Goal: Task Accomplishment & Management: Complete application form

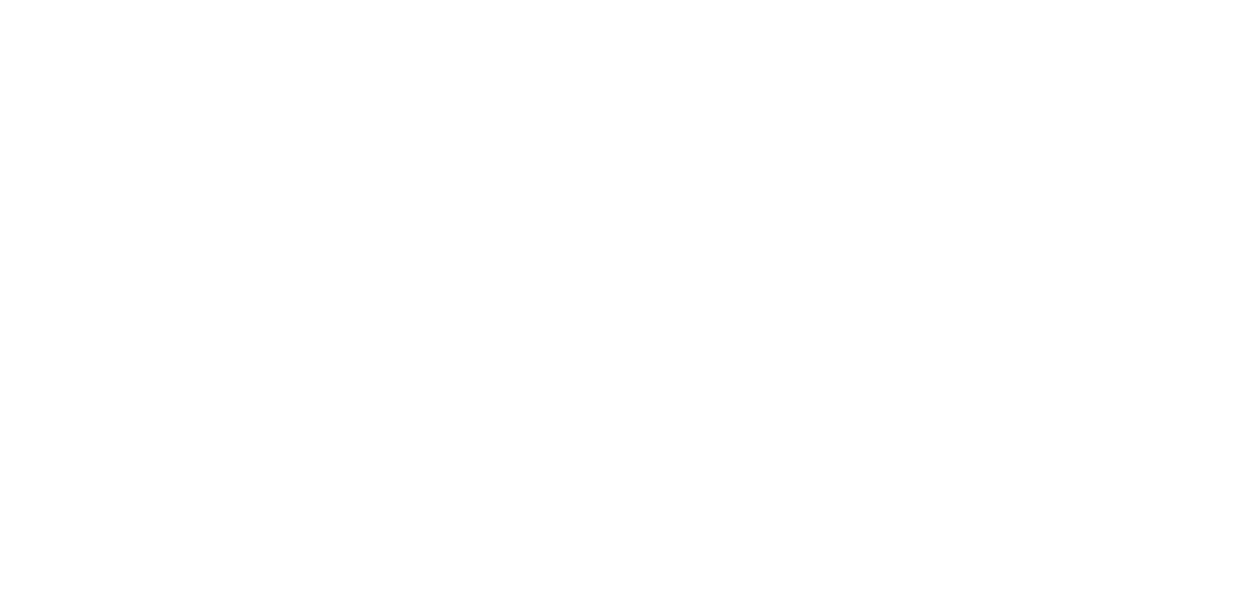
click at [234, 119] on div at bounding box center [626, 300] width 1253 height 600
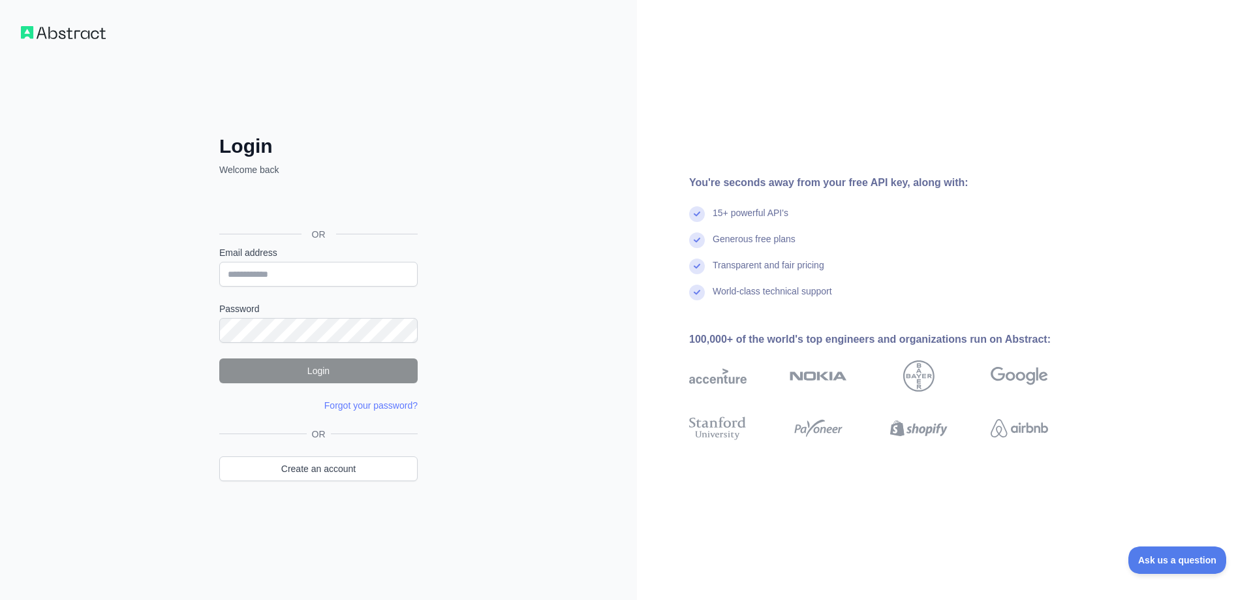
click at [65, 36] on img at bounding box center [63, 32] width 85 height 13
click at [35, 34] on img at bounding box center [63, 32] width 85 height 13
click at [28, 32] on img at bounding box center [63, 32] width 85 height 13
